Goal: Transaction & Acquisition: Purchase product/service

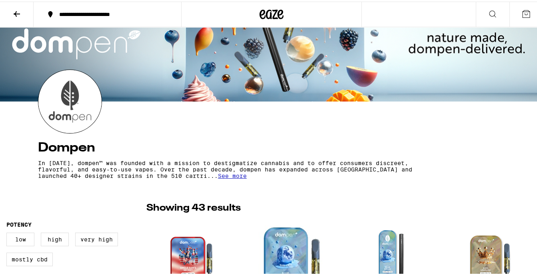
scroll to position [200, 0]
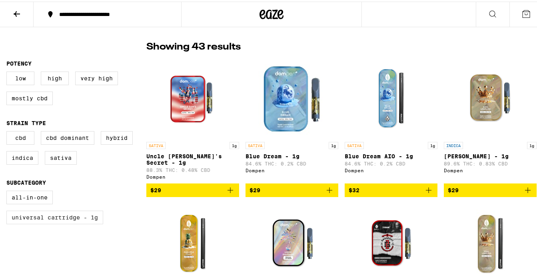
click at [68, 222] on label "Universal Cartridge - 1g" at bounding box center [54, 216] width 97 height 14
drag, startPoint x: 68, startPoint y: 222, endPoint x: 78, endPoint y: 222, distance: 9.2
click at [75, 223] on label "Universal Cartridge - 1g" at bounding box center [54, 216] width 97 height 14
click at [8, 191] on input "Universal Cartridge - 1g" at bounding box center [8, 190] width 0 height 0
checkbox input "true"
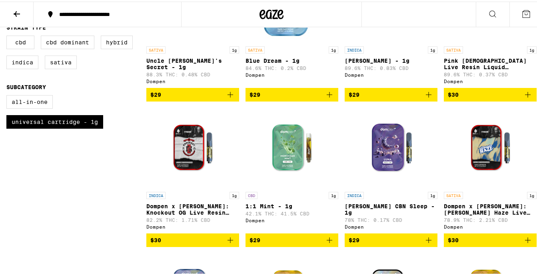
scroll to position [280, 0]
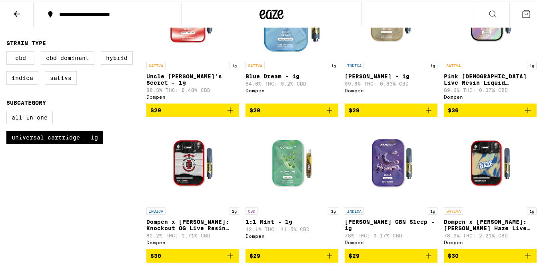
click at [377, 156] on img "Open page for Luna CBN Sleep - 1g from Dompen" at bounding box center [391, 162] width 80 height 80
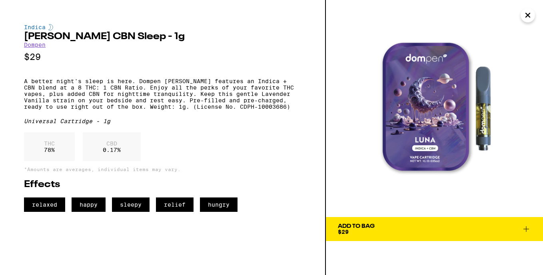
click at [524, 14] on icon "Close" at bounding box center [528, 15] width 10 height 12
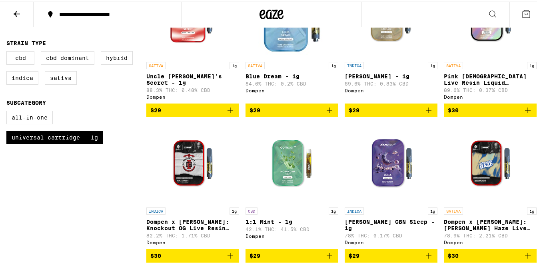
click at [474, 165] on img "Open page for Dompen x Tyson: Haymaker Haze Live Resin Liquid Diamonds - 1g fro…" at bounding box center [490, 162] width 80 height 80
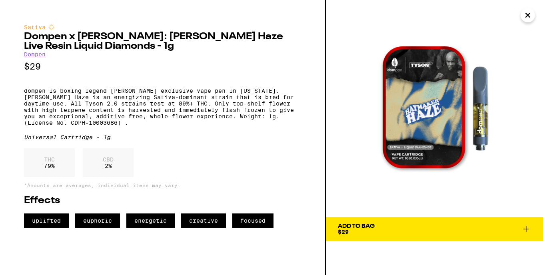
click at [527, 18] on icon "Close" at bounding box center [528, 15] width 10 height 12
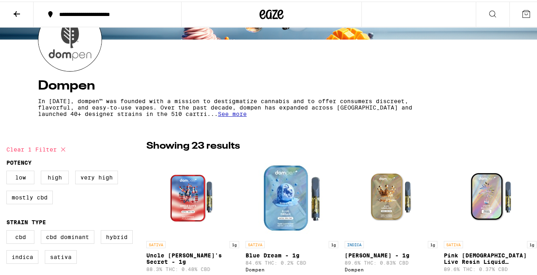
scroll to position [240, 0]
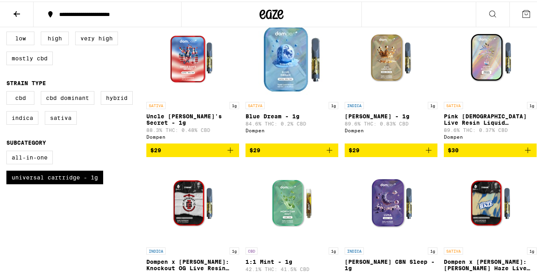
click at [328, 152] on icon "Add to bag" at bounding box center [330, 149] width 10 height 10
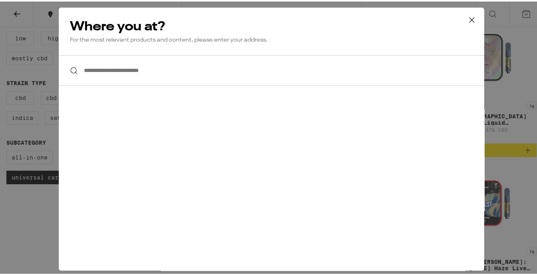
scroll to position [0, 0]
click at [137, 76] on input "**********" at bounding box center [272, 69] width 426 height 31
click at [468, 18] on icon at bounding box center [472, 18] width 12 height 12
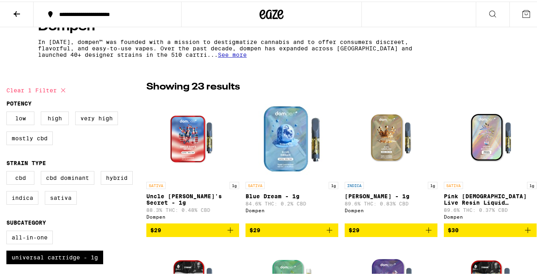
scroll to position [280, 0]
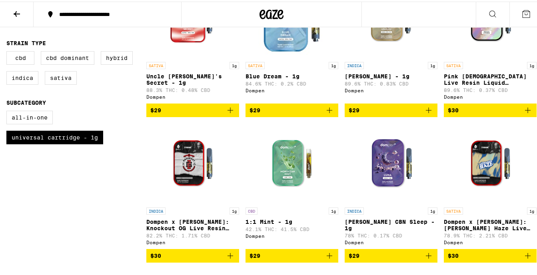
click at [187, 190] on img "Open page for Dompen x Tyson: Knockout OG Live Resin Liquid Diamonds - 1g from …" at bounding box center [193, 162] width 80 height 80
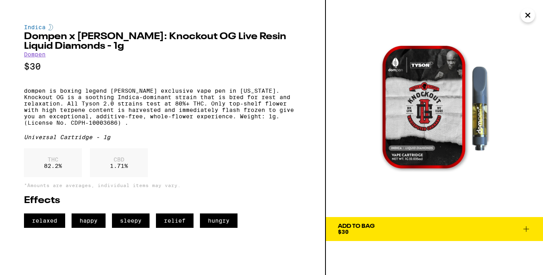
click at [524, 12] on icon "Close" at bounding box center [528, 15] width 10 height 12
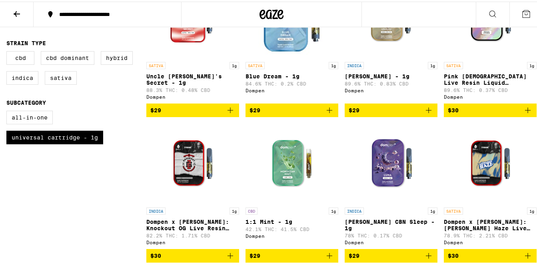
click at [466, 180] on img "Open page for Dompen x Tyson: Haymaker Haze Live Resin Liquid Diamonds - 1g fro…" at bounding box center [490, 162] width 80 height 80
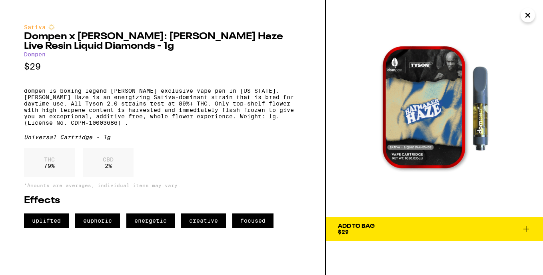
click at [534, 17] on button "Close" at bounding box center [528, 15] width 14 height 14
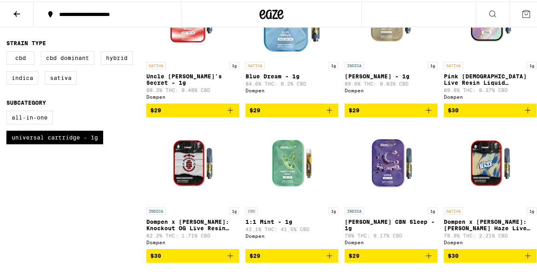
click at [169, 191] on img "Open page for Dompen x Tyson: Knockout OG Live Resin Liquid Diamonds - 1g from …" at bounding box center [193, 162] width 80 height 80
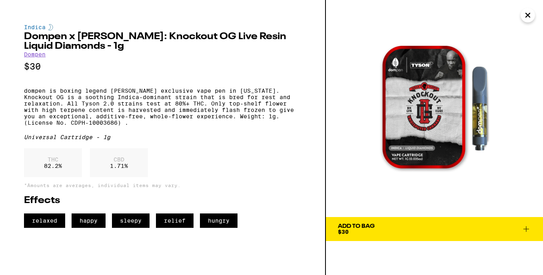
click at [527, 19] on icon "Close" at bounding box center [528, 15] width 10 height 12
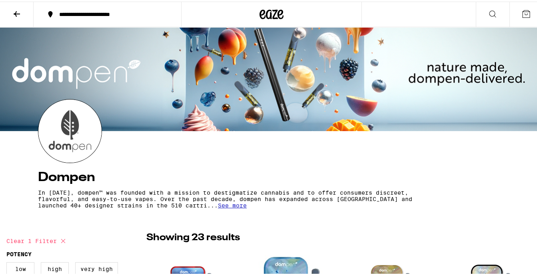
scroll to position [9, 0]
